Goal: Task Accomplishment & Management: Manage account settings

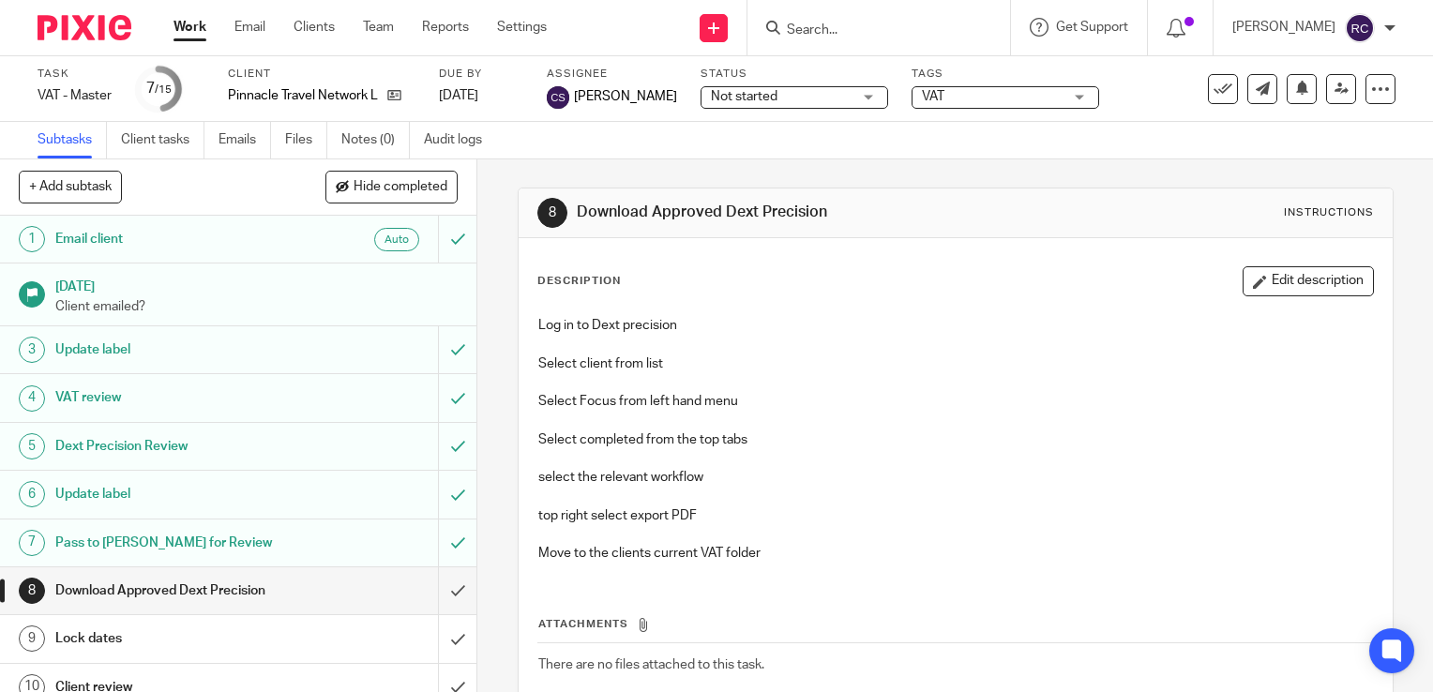
click at [184, 24] on link "Work" at bounding box center [189, 27] width 33 height 19
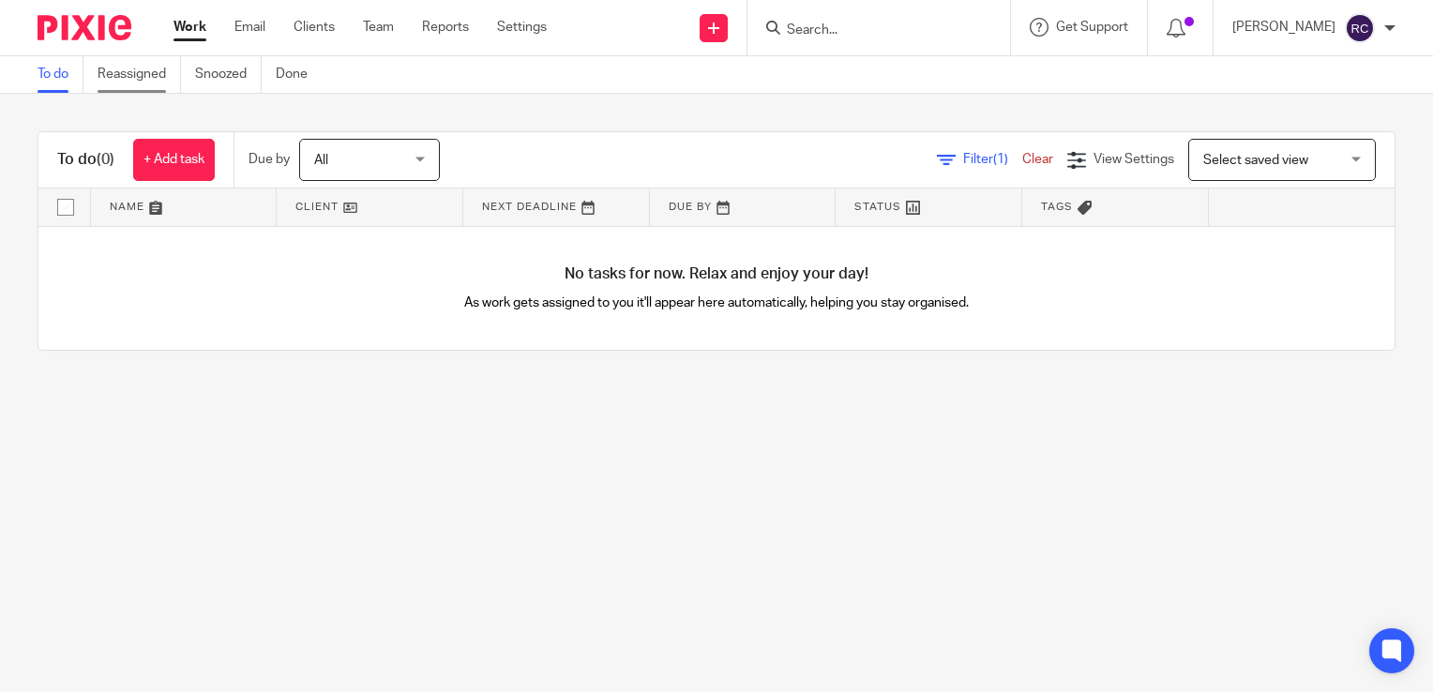
click at [117, 71] on link "Reassigned" at bounding box center [139, 74] width 83 height 37
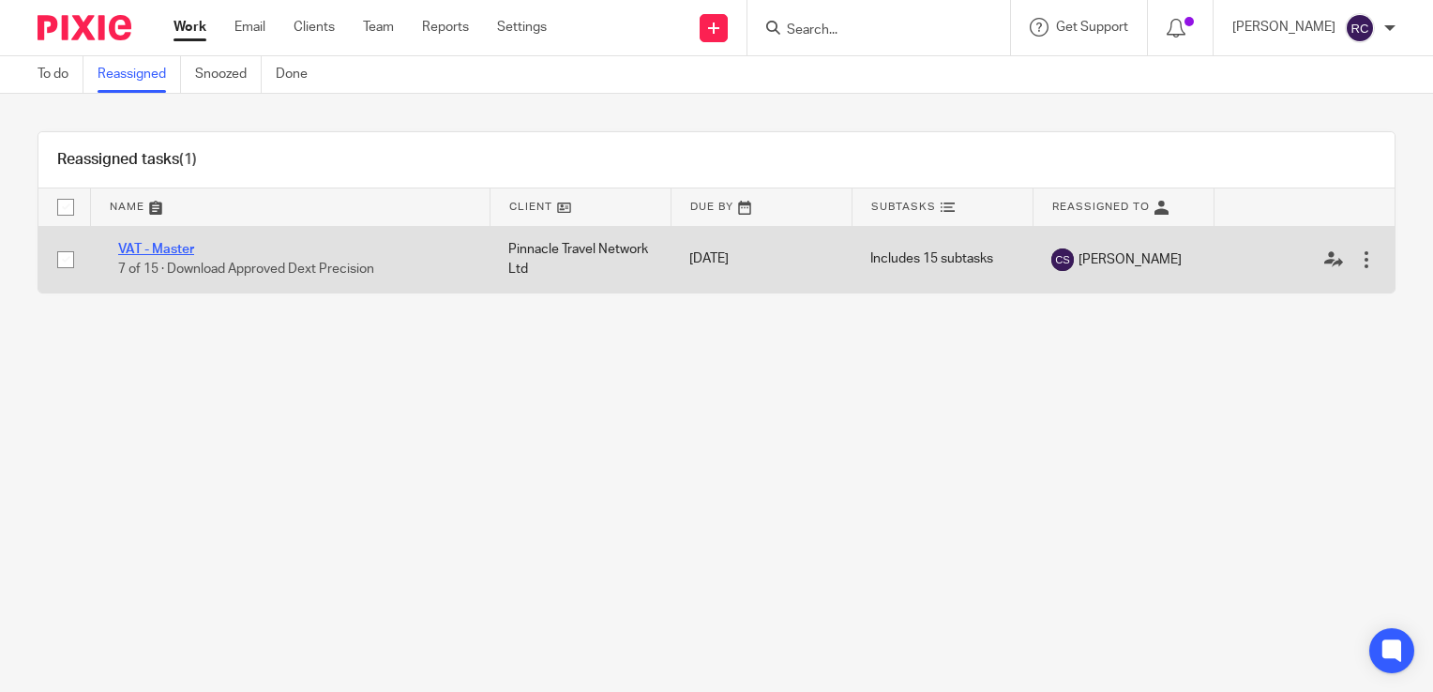
click at [171, 247] on link "VAT - Master" at bounding box center [156, 249] width 76 height 13
